Goal: Task Accomplishment & Management: Use online tool/utility

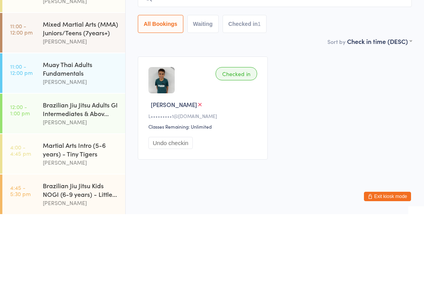
scroll to position [126, 0]
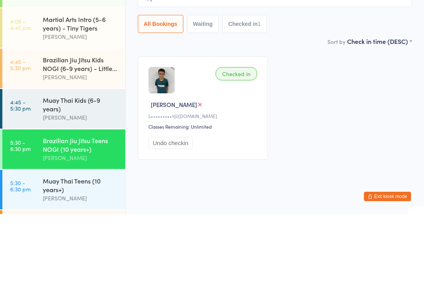
click at [77, 171] on div "Muay Thai Kids (6-9 years)" at bounding box center [81, 179] width 76 height 17
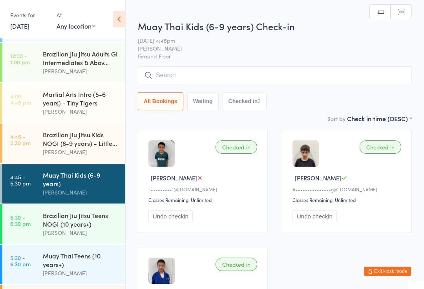
click at [269, 68] on input "search" at bounding box center [275, 75] width 274 height 18
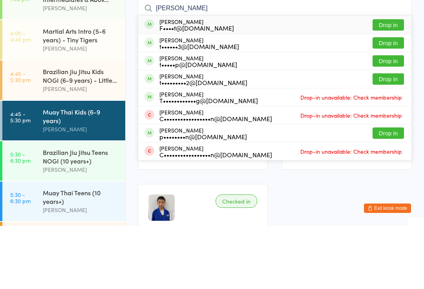
type input "[PERSON_NAME]"
click at [216, 79] on div "[PERSON_NAME] F••••t@[DOMAIN_NAME] Drop in" at bounding box center [274, 88] width 273 height 18
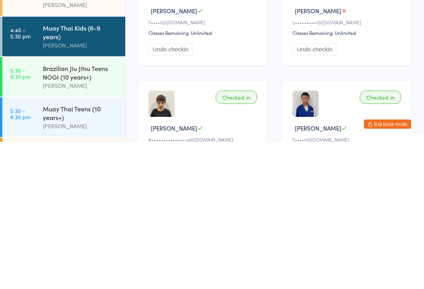
scroll to position [20, 0]
click at [31, 204] on link "5:30 - 6:30 pm Brazilian Jiu Jitsu Teens NOGI (10 years+) [PERSON_NAME]" at bounding box center [63, 224] width 123 height 40
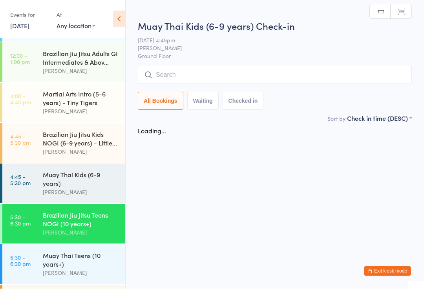
scroll to position [0, 0]
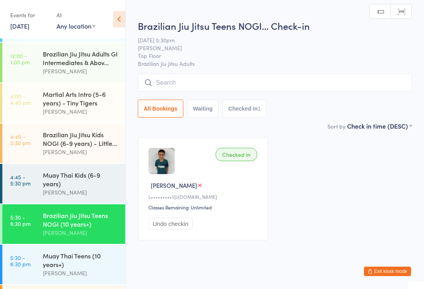
click at [177, 224] on button "Undo checkin" at bounding box center [170, 224] width 44 height 12
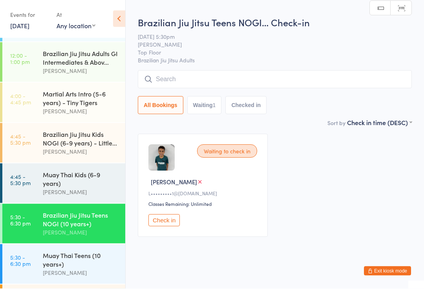
scroll to position [3, 0]
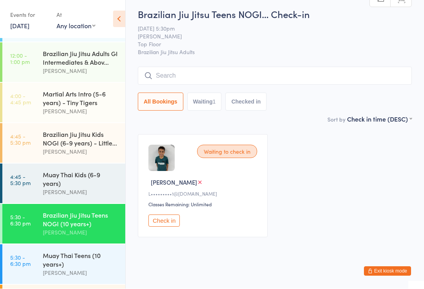
click at [18, 263] on time "5:30 - 6:30 pm" at bounding box center [20, 261] width 20 height 13
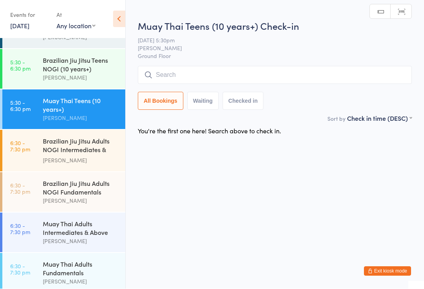
scroll to position [281, 0]
click at [369, 71] on input "search" at bounding box center [275, 75] width 274 height 18
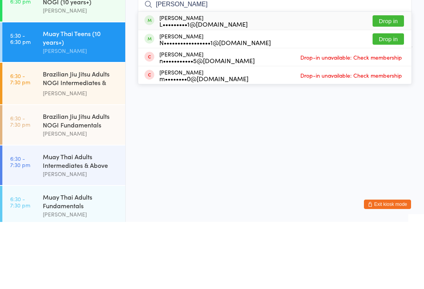
type input "[PERSON_NAME]"
click at [391, 82] on button "Drop in" at bounding box center [387, 87] width 31 height 11
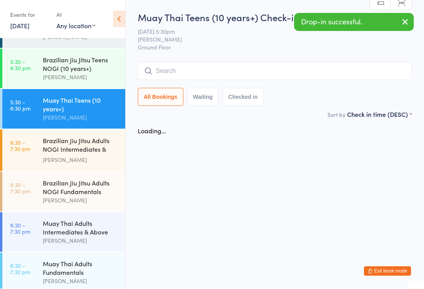
scroll to position [0, 0]
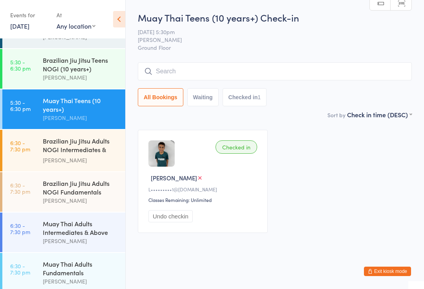
click at [149, 220] on button "Undo checkin" at bounding box center [170, 216] width 44 height 12
click at [29, 71] on time "5:30 - 6:30 pm" at bounding box center [20, 65] width 20 height 13
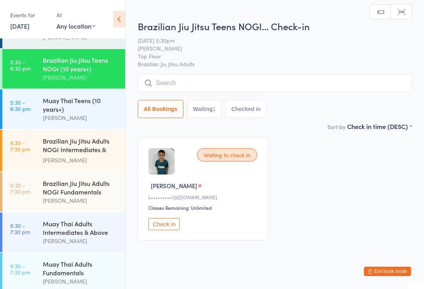
click at [175, 227] on button "Check in" at bounding box center [163, 224] width 31 height 12
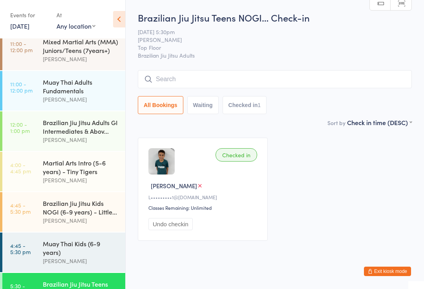
scroll to position [44, 0]
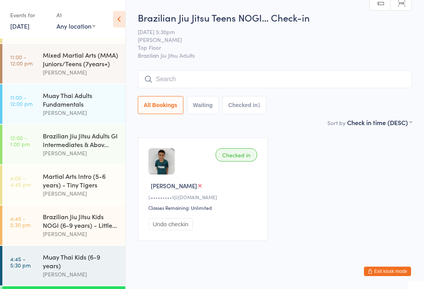
click at [77, 180] on div "Martial Arts Intro (5-6 years) - Tiny Tigers" at bounding box center [81, 180] width 76 height 17
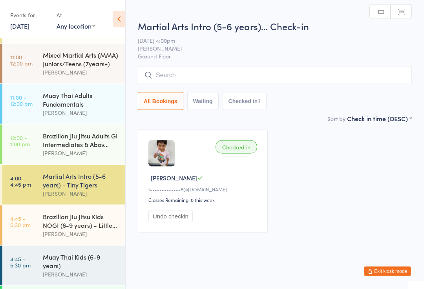
scroll to position [8, 0]
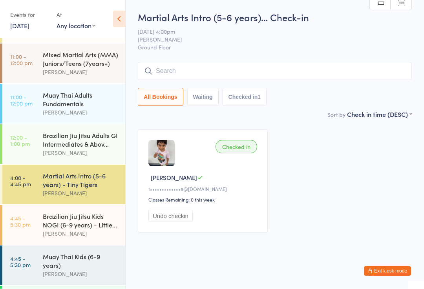
click at [208, 62] on input "search" at bounding box center [275, 71] width 274 height 18
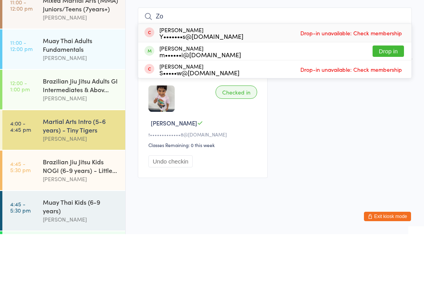
type input "Zo"
click at [386, 100] on button "Drop in" at bounding box center [387, 105] width 31 height 11
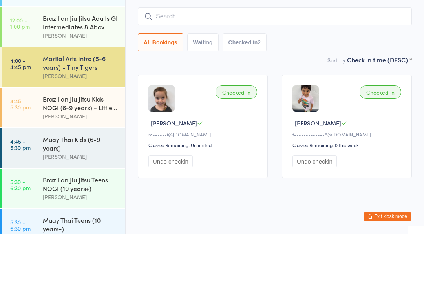
scroll to position [106, 0]
click at [87, 86] on div "[PERSON_NAME]" at bounding box center [81, 90] width 76 height 9
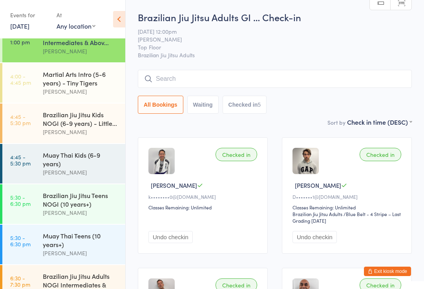
scroll to position [145, 0]
click at [73, 127] on div "Brazilian Jiu Jitsu Kids NOGI (6-9 years) - Little..." at bounding box center [81, 119] width 76 height 17
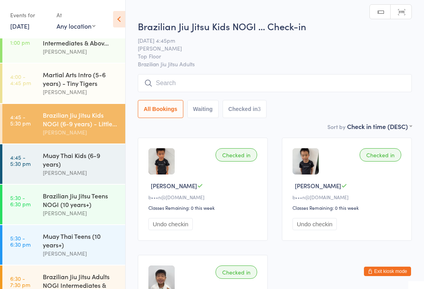
click at [209, 87] on input "search" at bounding box center [275, 83] width 274 height 18
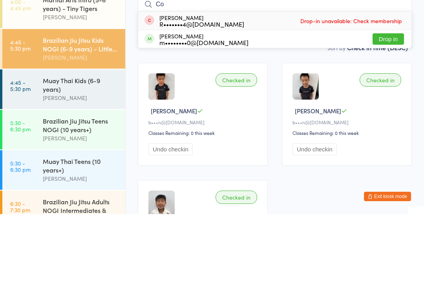
type input "Co"
click at [392, 108] on button "Drop in" at bounding box center [387, 113] width 31 height 11
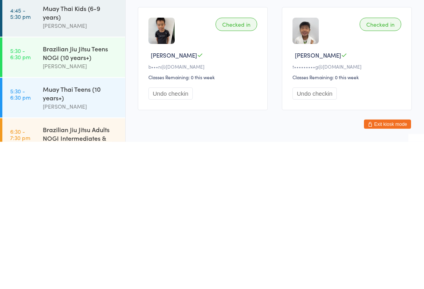
scroll to position [136, 0]
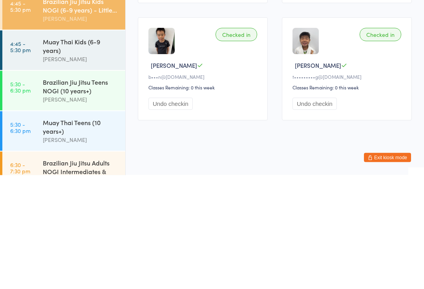
click at [186, 212] on button "Undo checkin" at bounding box center [170, 218] width 44 height 12
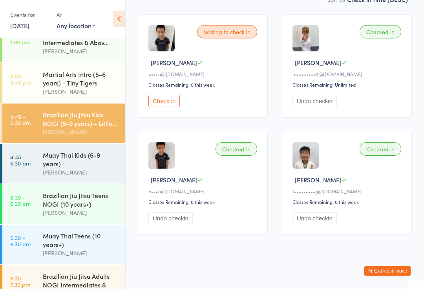
click at [240, 154] on div "Checked in" at bounding box center [236, 149] width 42 height 13
click at [177, 225] on button "Undo checkin" at bounding box center [170, 219] width 44 height 12
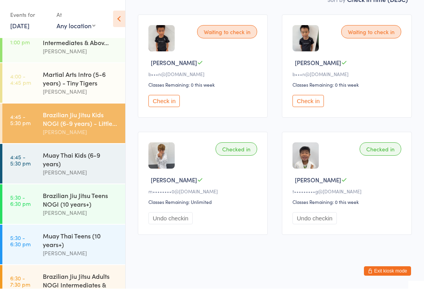
click at [189, 222] on button "Undo checkin" at bounding box center [170, 219] width 44 height 12
click at [169, 221] on button "Check in" at bounding box center [163, 219] width 31 height 12
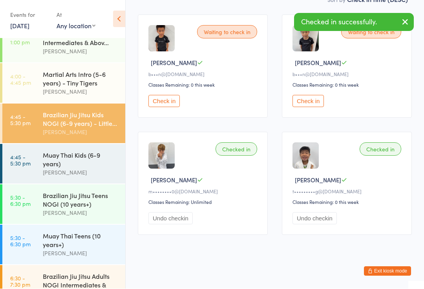
click at [326, 225] on button "Undo checkin" at bounding box center [314, 219] width 44 height 12
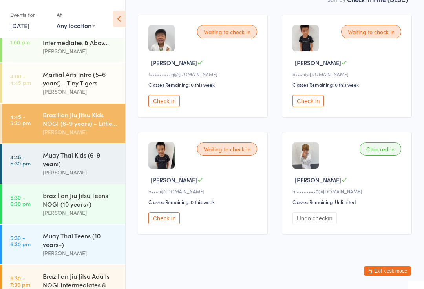
click at [222, 34] on div "Waiting to check in" at bounding box center [227, 31] width 60 height 13
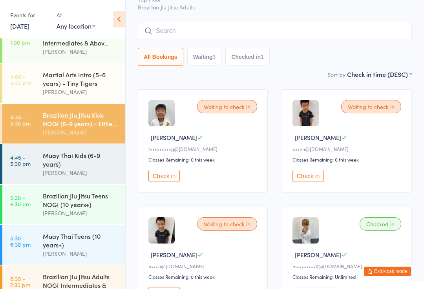
scroll to position [0, 0]
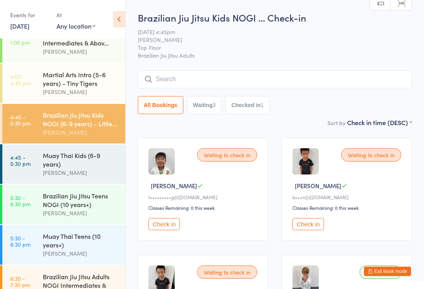
click at [172, 81] on input "search" at bounding box center [275, 79] width 274 height 18
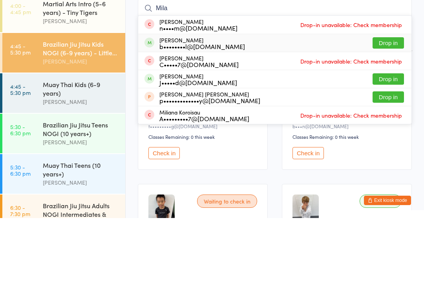
type input "Mila"
click at [220, 114] on div "b••••••••l@[DOMAIN_NAME]" at bounding box center [201, 117] width 85 height 6
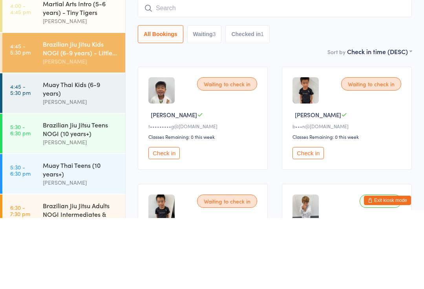
scroll to position [71, 0]
